Goal: Task Accomplishment & Management: Manage account settings

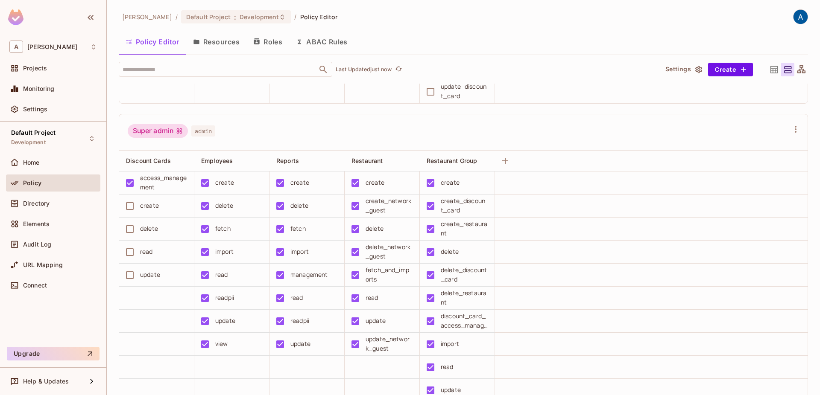
scroll to position [389, 0]
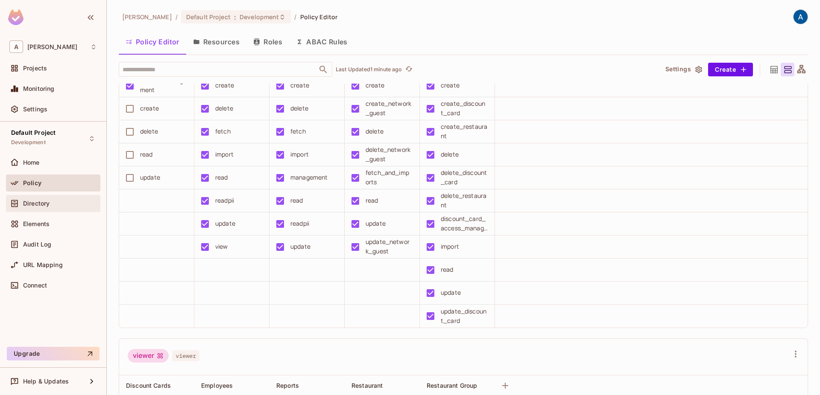
click at [61, 203] on div "Directory" at bounding box center [60, 203] width 74 height 7
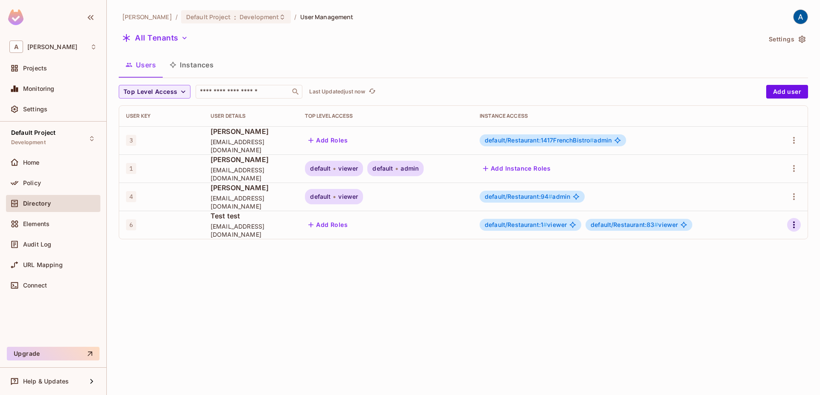
click at [791, 223] on icon "button" at bounding box center [794, 225] width 10 height 10
click at [756, 302] on div "Delete User" at bounding box center [756, 301] width 34 height 9
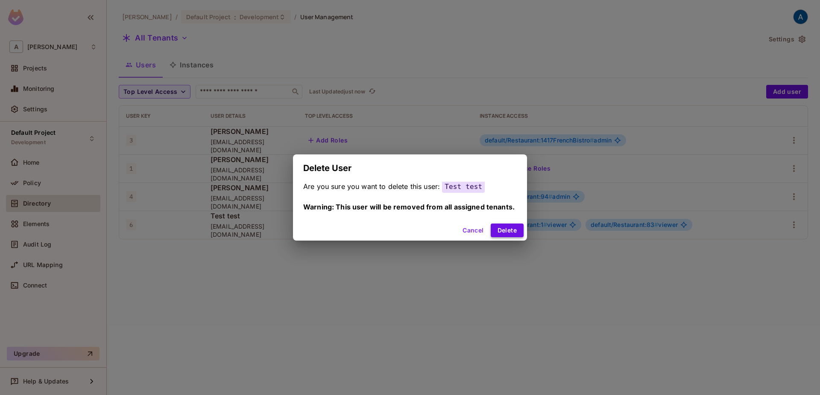
click at [509, 232] on button "Delete" at bounding box center [507, 231] width 33 height 14
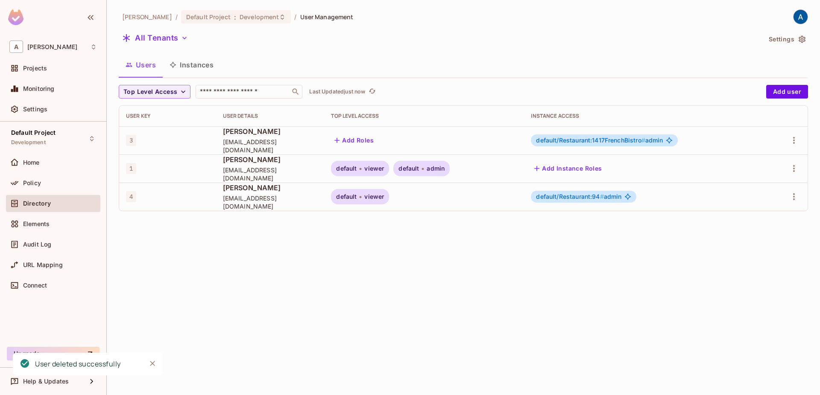
click at [509, 232] on div "Aman Sharma / Default Project : Development / User Management All Tenants Setti…" at bounding box center [463, 197] width 713 height 395
click at [151, 361] on icon "Close" at bounding box center [152, 363] width 9 height 9
click at [455, 318] on div "Aman Sharma / Default Project : Development / User Management All Tenants Setti…" at bounding box center [463, 197] width 713 height 395
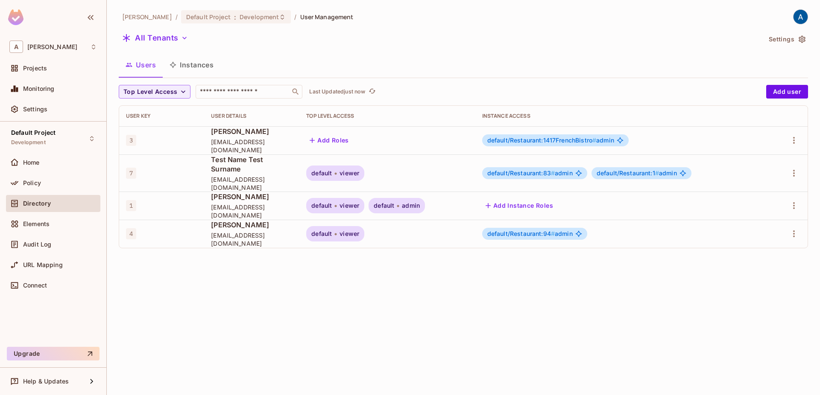
click at [551, 275] on div "[PERSON_NAME] / Default Project : Development / User Management All Tenants Set…" at bounding box center [463, 197] width 713 height 395
click at [631, 172] on div "default/Restaurant:1 # admin" at bounding box center [641, 173] width 100 height 12
click at [572, 171] on span "default/Restaurant:83 # admin" at bounding box center [529, 173] width 85 height 7
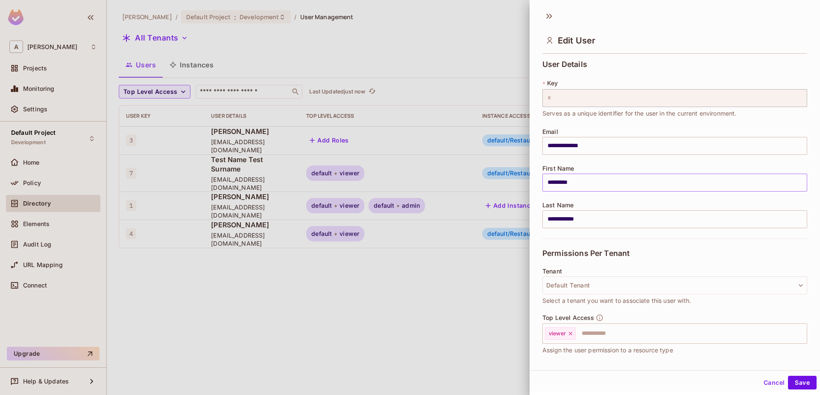
scroll to position [108, 0]
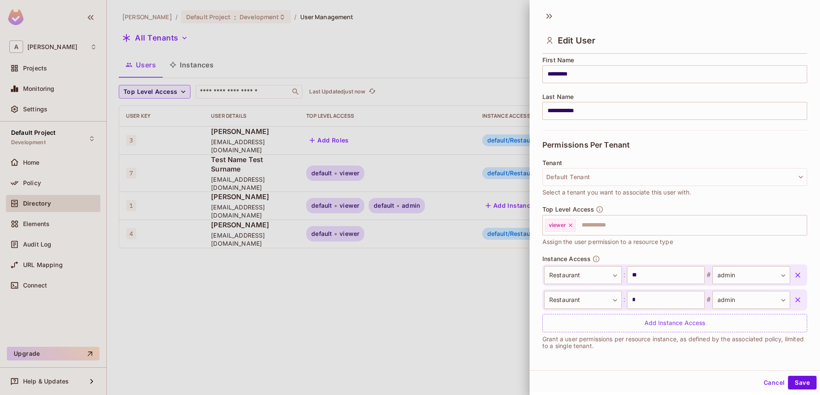
click at [768, 382] on button "Cancel" at bounding box center [774, 383] width 28 height 14
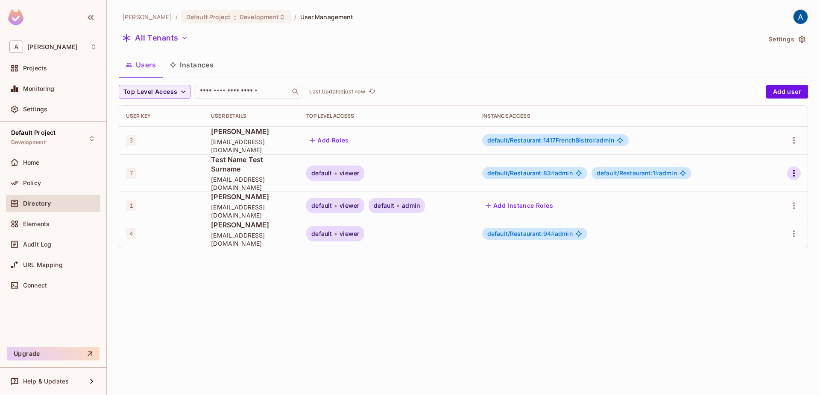
click at [798, 170] on icon "button" at bounding box center [794, 173] width 10 height 10
click at [755, 251] on span "Delete User" at bounding box center [755, 245] width 39 height 14
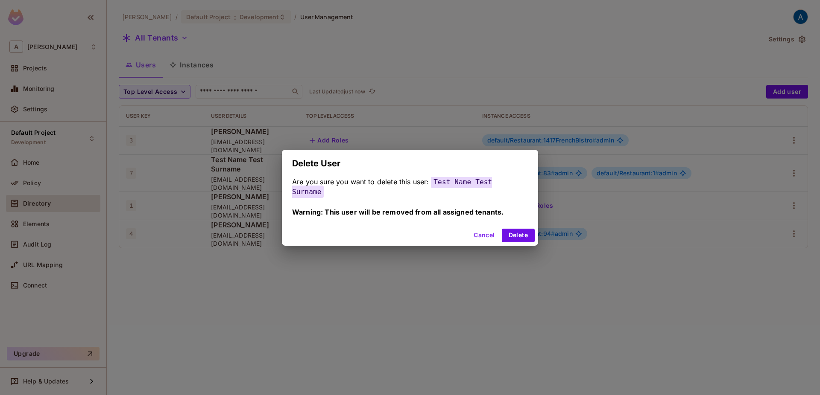
click at [476, 239] on button "Cancel" at bounding box center [484, 236] width 28 height 14
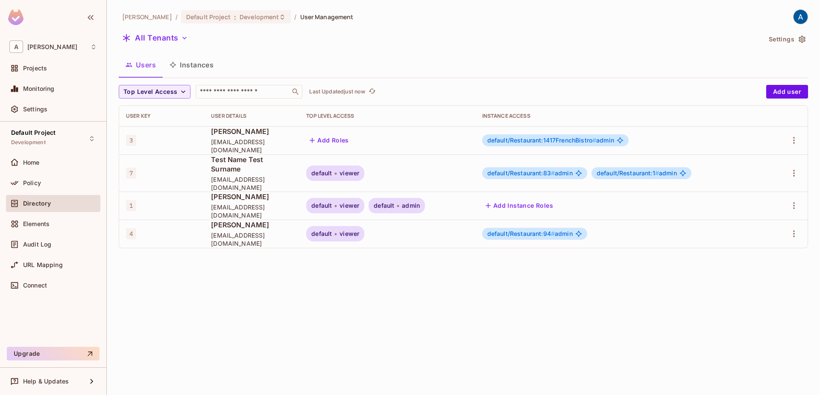
click at [555, 171] on span "#" at bounding box center [553, 172] width 4 height 7
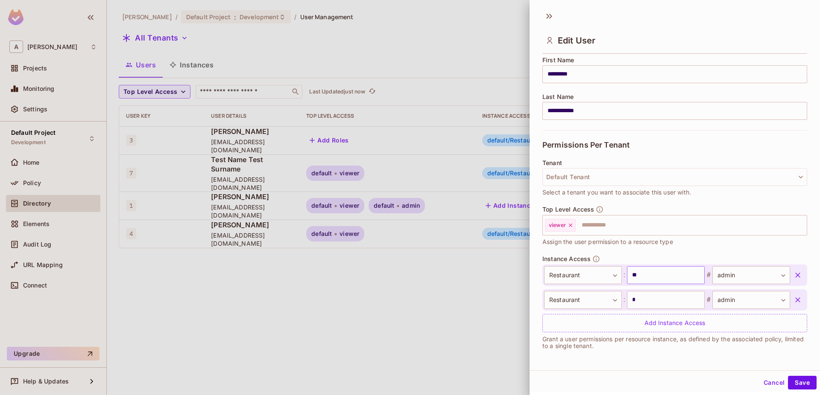
click at [672, 280] on input "**" at bounding box center [666, 275] width 78 height 18
click at [769, 385] on button "Cancel" at bounding box center [774, 383] width 28 height 14
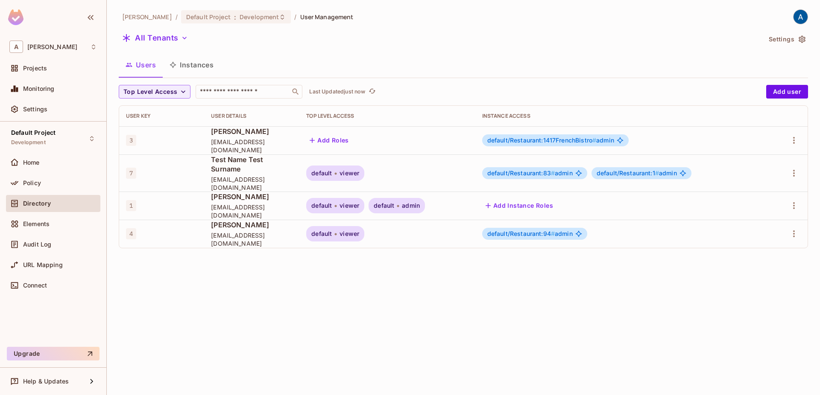
click at [692, 334] on div "[PERSON_NAME] / Default Project : Development / User Management All Tenants Set…" at bounding box center [463, 197] width 713 height 395
click at [796, 168] on icon "button" at bounding box center [794, 173] width 10 height 10
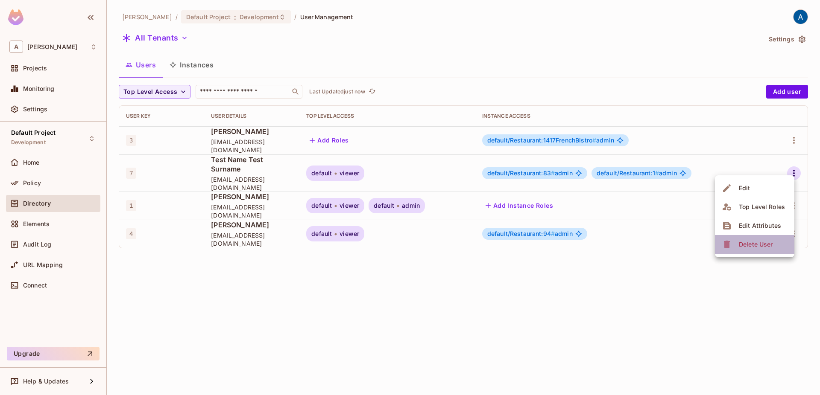
click at [749, 249] on span "Delete User" at bounding box center [755, 245] width 39 height 14
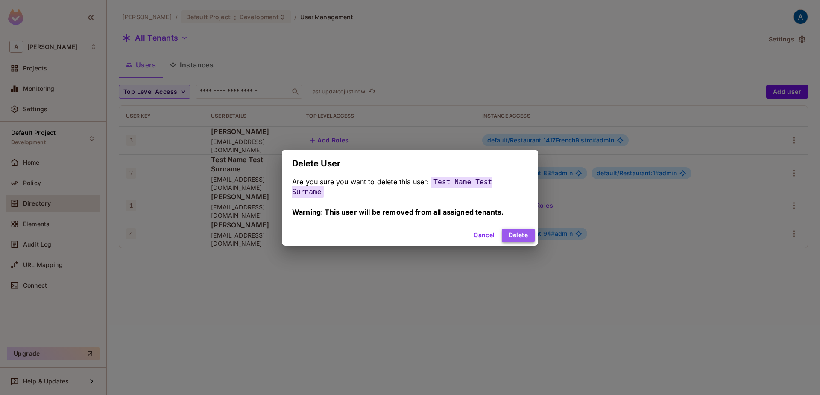
click at [507, 234] on button "Delete" at bounding box center [518, 236] width 33 height 14
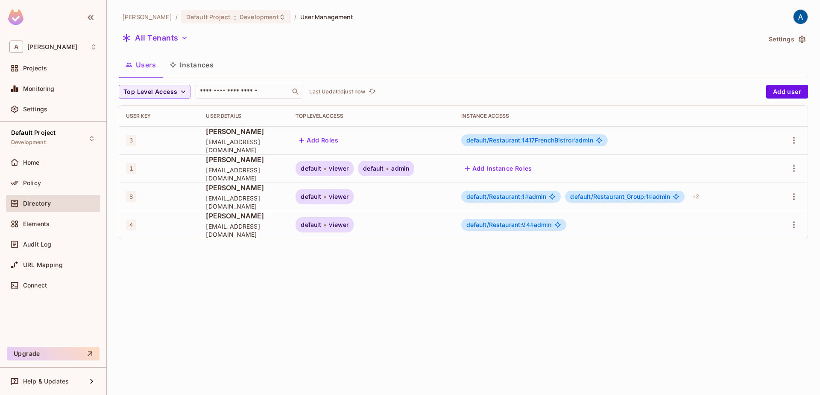
click at [536, 331] on div "Aman Sharma / Default Project : Development / User Management All Tenants Setti…" at bounding box center [463, 197] width 713 height 395
click at [702, 196] on div "+ 2" at bounding box center [696, 197] width 14 height 14
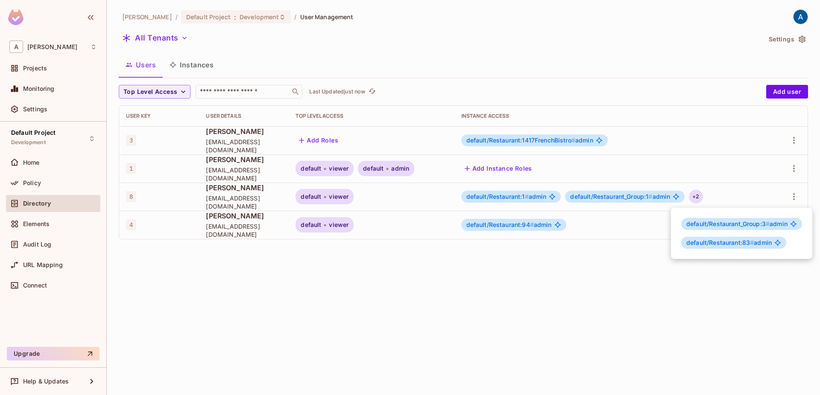
click at [599, 305] on div at bounding box center [410, 197] width 820 height 395
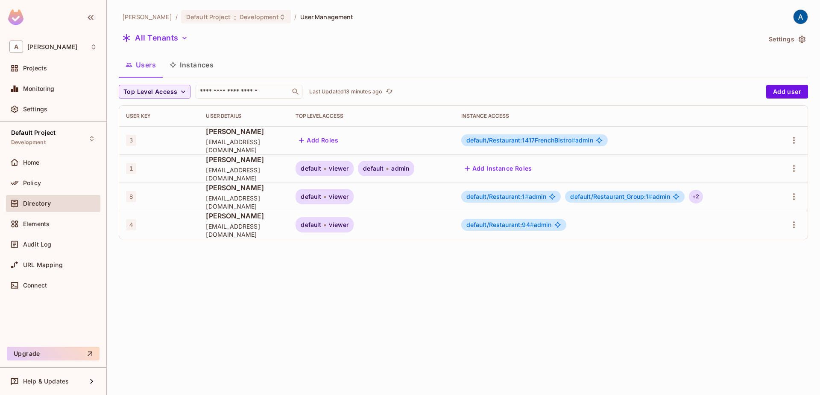
click at [700, 196] on div "+ 2" at bounding box center [696, 197] width 14 height 14
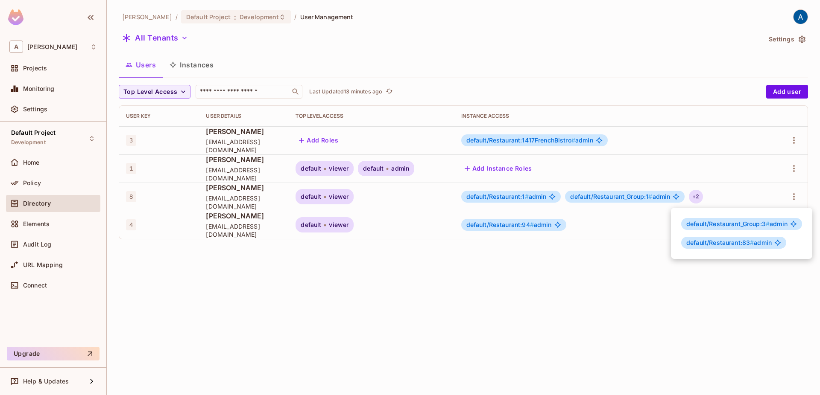
click at [609, 317] on div at bounding box center [410, 197] width 820 height 395
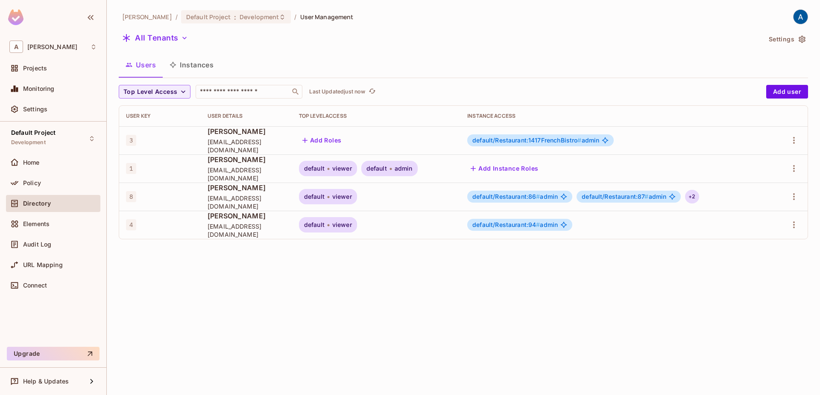
click at [698, 199] on div "+ 2" at bounding box center [692, 197] width 14 height 14
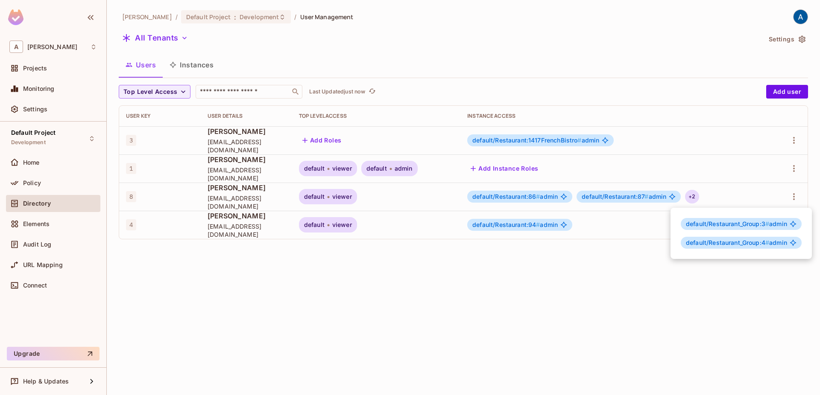
click at [572, 342] on div at bounding box center [410, 197] width 820 height 395
